Goal: Check status: Check status

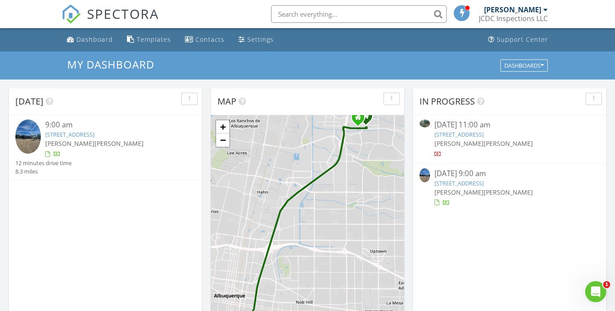
click at [89, 123] on div "9:00 am" at bounding box center [112, 125] width 135 height 11
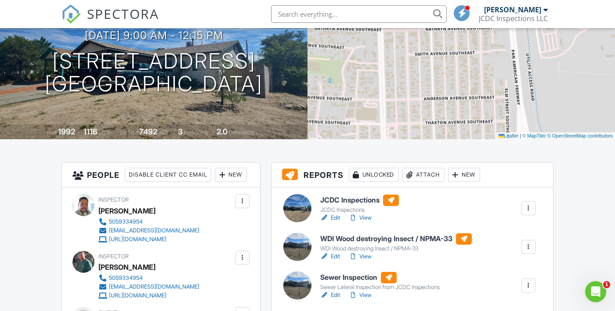
click at [366, 215] on link "View" at bounding box center [360, 218] width 23 height 9
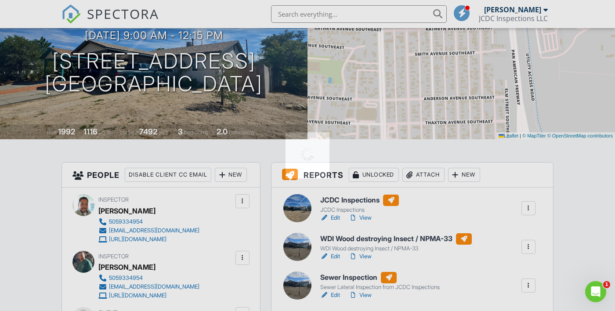
scroll to position [120, 0]
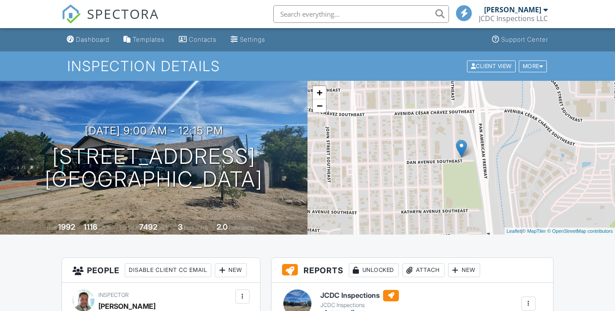
click at [363, 309] on link "View" at bounding box center [360, 313] width 23 height 9
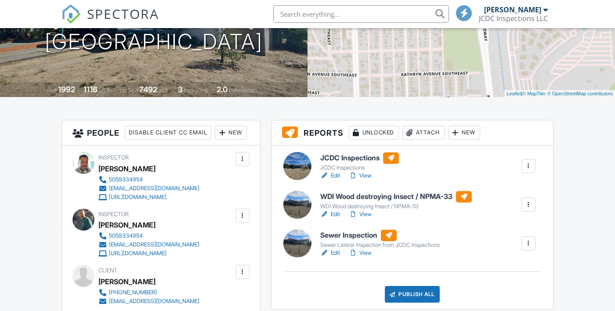
scroll to position [138, 0]
click at [370, 174] on link "View" at bounding box center [360, 175] width 23 height 9
